Goal: Transaction & Acquisition: Purchase product/service

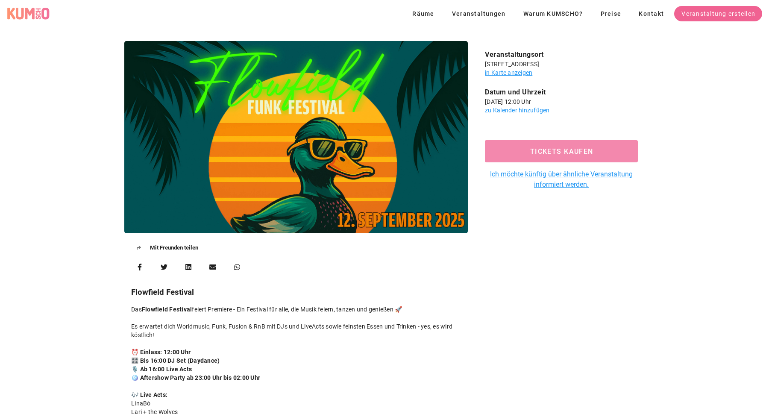
click at [572, 153] on span "Tickets kaufen" at bounding box center [561, 151] width 133 height 8
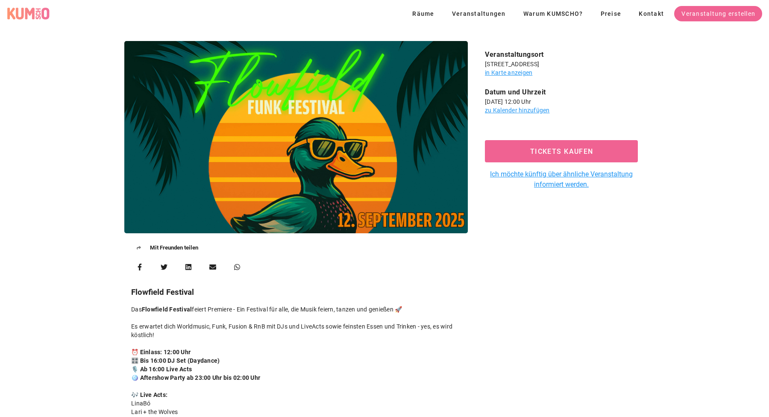
click at [385, 114] on div at bounding box center [296, 137] width 344 height 192
click at [463, 13] on span "Veranstaltungen" at bounding box center [479, 13] width 54 height 7
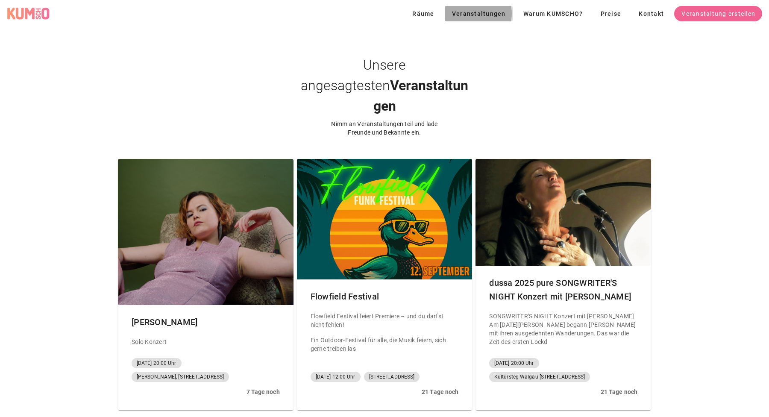
click at [477, 13] on span "Veranstaltungen" at bounding box center [479, 13] width 54 height 7
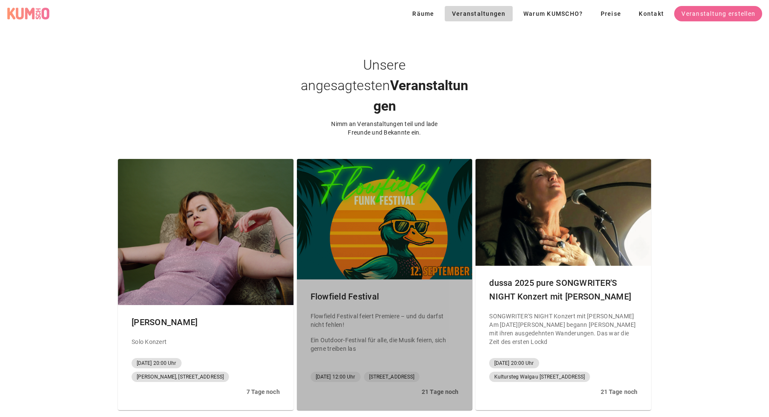
click at [354, 167] on div at bounding box center [385, 219] width 176 height 121
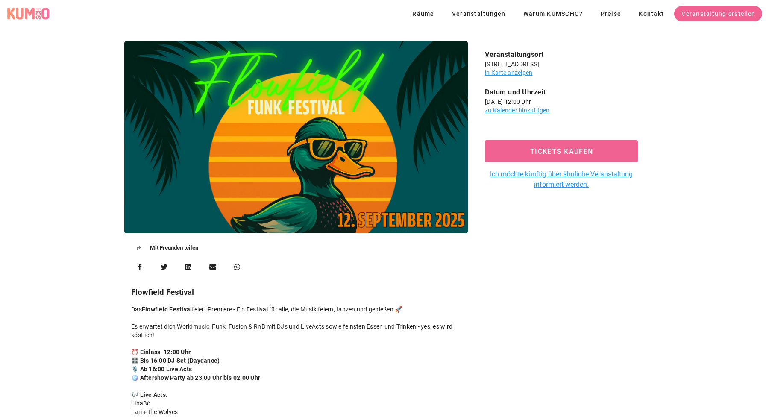
click at [519, 139] on div "Tickets kaufen Ich möchte künftig über ähnliche Veranstaltung informiert werden." at bounding box center [561, 162] width 167 height 55
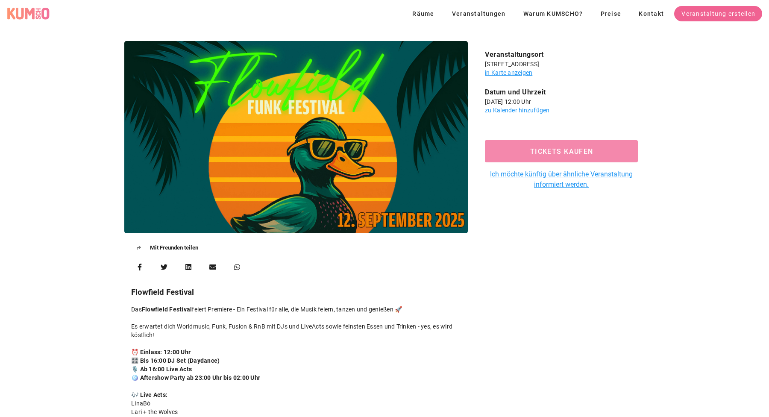
click at [515, 149] on span "Tickets kaufen" at bounding box center [561, 151] width 133 height 8
click at [542, 153] on span "Tickets kaufen" at bounding box center [561, 151] width 133 height 8
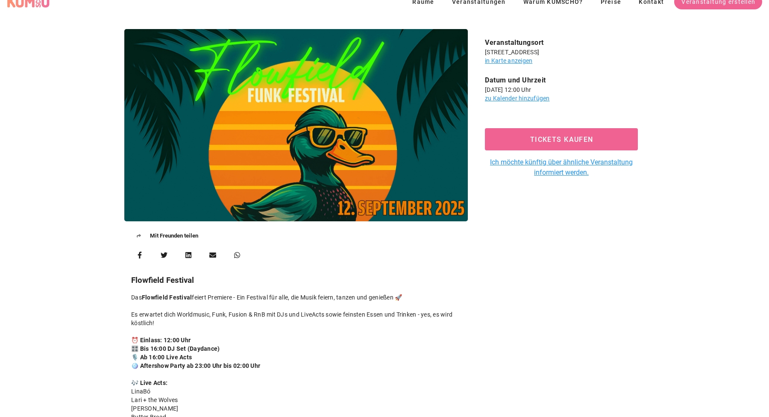
scroll to position [15, 0]
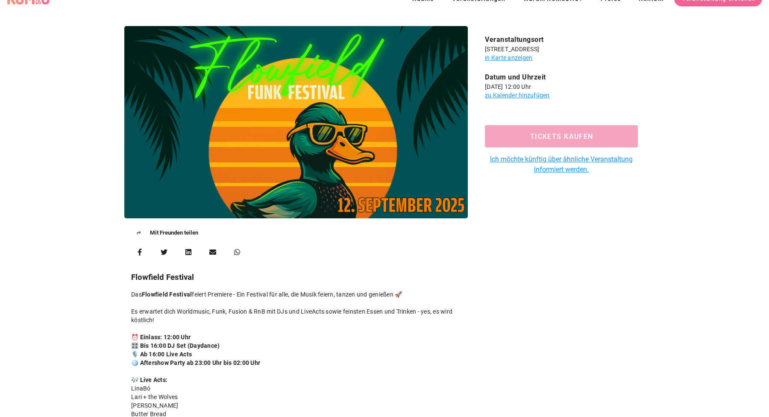
click at [524, 133] on span "Tickets kaufen" at bounding box center [561, 137] width 133 height 8
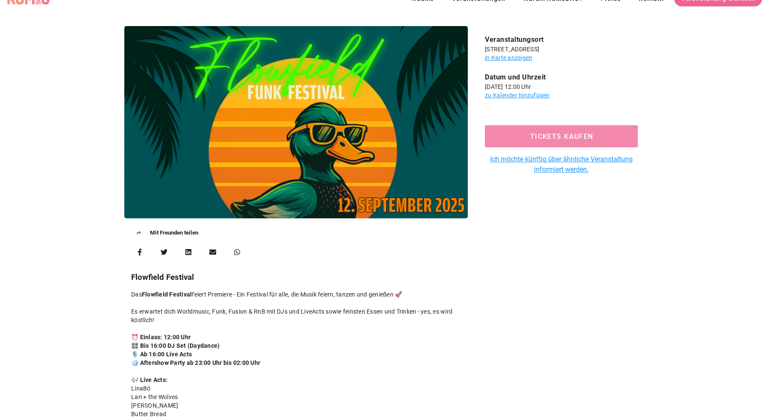
click at [564, 140] on span "Tickets kaufen" at bounding box center [561, 137] width 133 height 8
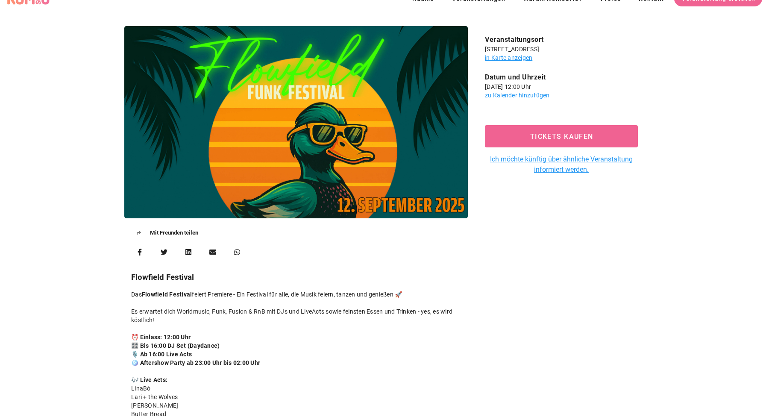
click at [73, 301] on div "Mit Freunden teilen Flowfield Festival Das Flowfield Festival feiert Premiere -…" at bounding box center [384, 319] width 769 height 596
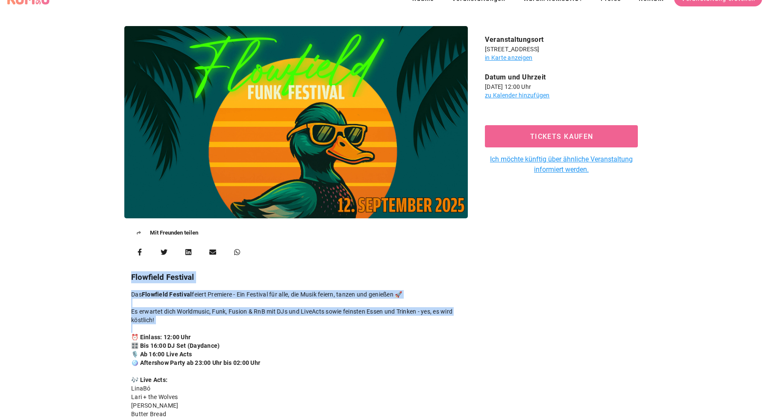
drag, startPoint x: 116, startPoint y: 277, endPoint x: 271, endPoint y: 327, distance: 162.8
click at [271, 327] on div "Mit Freunden teilen Flowfield Festival Das Flowfield Festival feiert Premiere -…" at bounding box center [384, 319] width 769 height 596
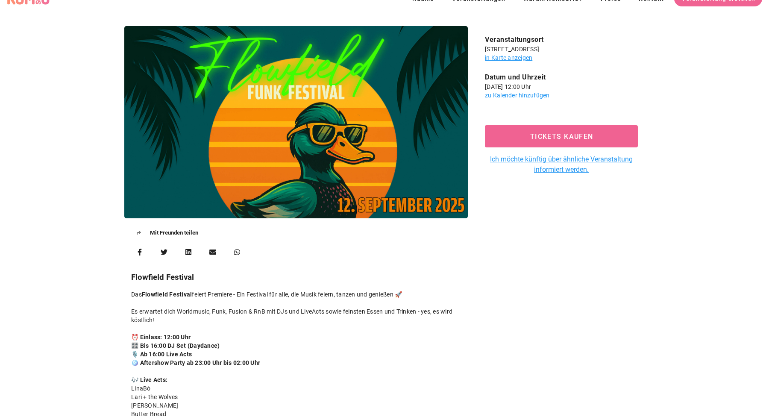
drag, startPoint x: 262, startPoint y: 326, endPoint x: 82, endPoint y: 262, distance: 191.2
click at [82, 262] on div "Mit Freunden teilen Flowfield Festival Das Flowfield Festival feiert Premiere -…" at bounding box center [384, 319] width 769 height 596
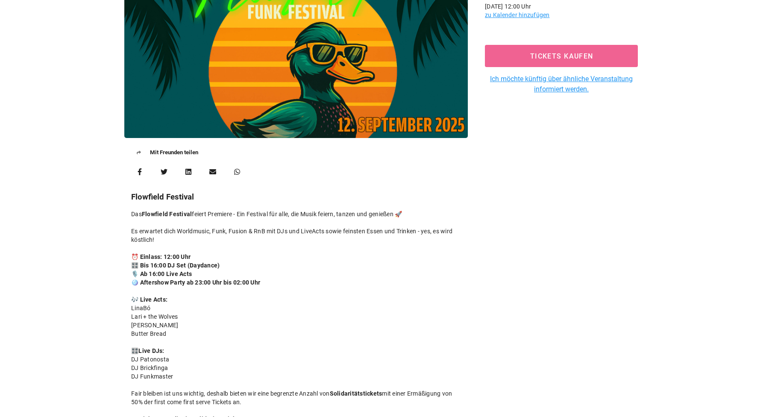
scroll to position [0, 0]
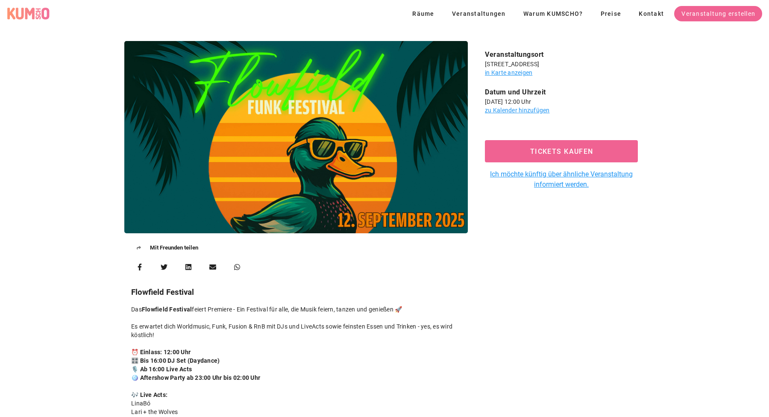
click at [520, 81] on div "Veranstaltungsort [STREET_ADDRESS] in Karte anzeigen Datum und Uhrzeit [DATE] 1…" at bounding box center [561, 318] width 177 height 565
click at [409, 9] on div "Räume Veranstaltungen Warum KUMSCHO? Preise Kontakt Veranstaltung erstellen" at bounding box center [384, 13] width 769 height 27
drag, startPoint x: 482, startPoint y: 55, endPoint x: 559, endPoint y: 85, distance: 82.4
click at [559, 85] on div "Veranstaltungsort [STREET_ADDRESS] in Karte anzeigen Datum und Uhrzeit [DATE] 1…" at bounding box center [561, 318] width 177 height 565
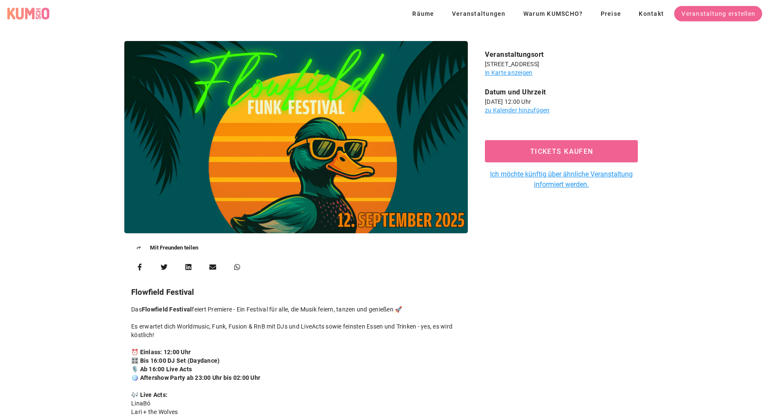
drag, startPoint x: 486, startPoint y: 93, endPoint x: 576, endPoint y: 118, distance: 94.2
click at [576, 118] on div "Veranstaltungsort [STREET_ADDRESS] in Karte anzeigen Datum und Uhrzeit [DATE] 1…" at bounding box center [561, 318] width 177 height 565
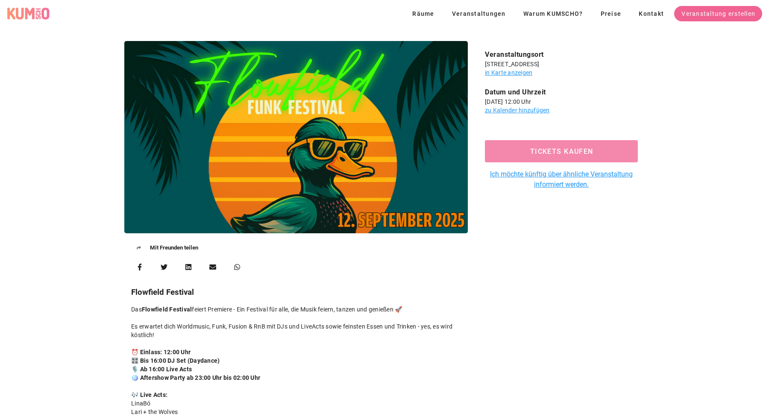
click at [551, 152] on span "Tickets kaufen" at bounding box center [561, 151] width 133 height 8
